Goal: Browse casually

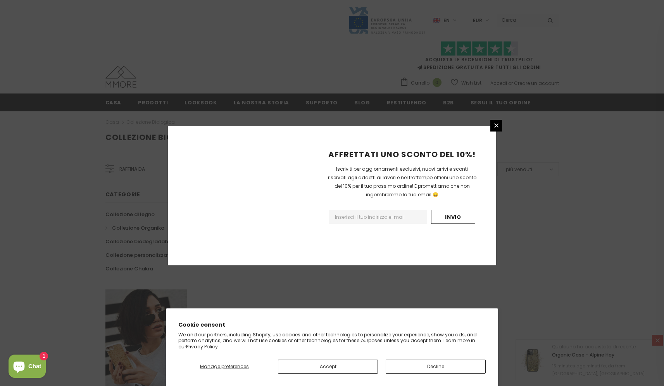
scroll to position [409, 0]
